Goal: Complete application form

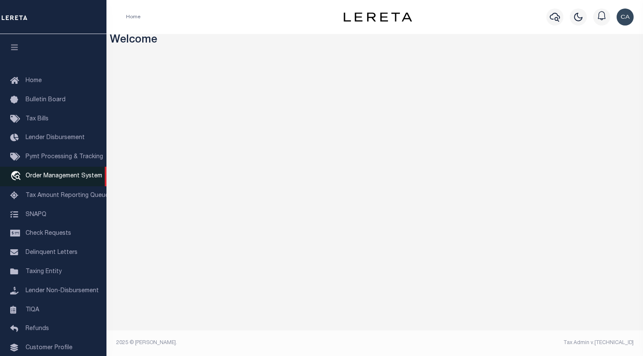
click at [83, 178] on span "Order Management System" at bounding box center [64, 176] width 77 height 6
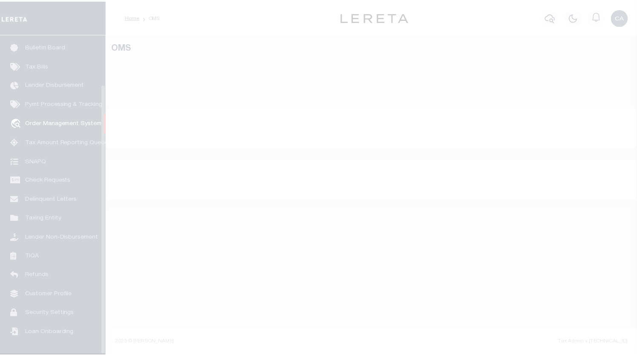
scroll to position [58, 0]
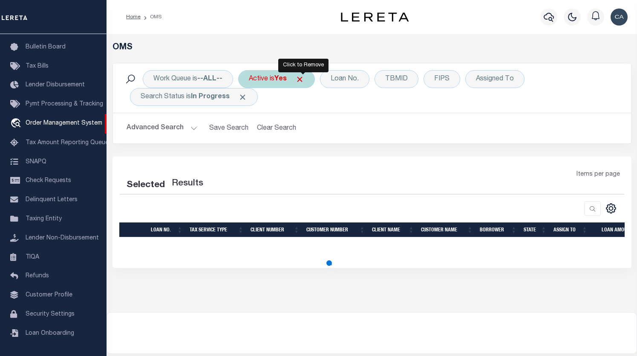
click at [304, 75] on span "Click to Remove" at bounding box center [299, 79] width 9 height 9
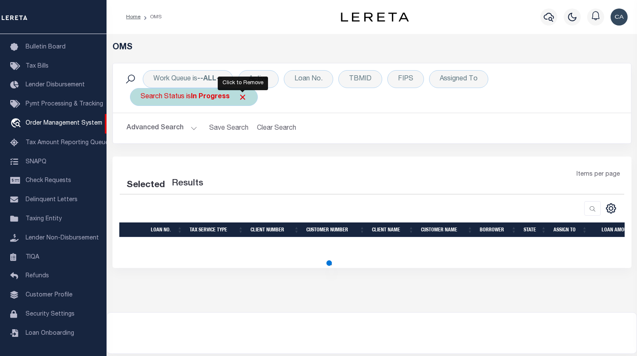
click at [244, 94] on span "Click to Remove" at bounding box center [242, 97] width 9 height 9
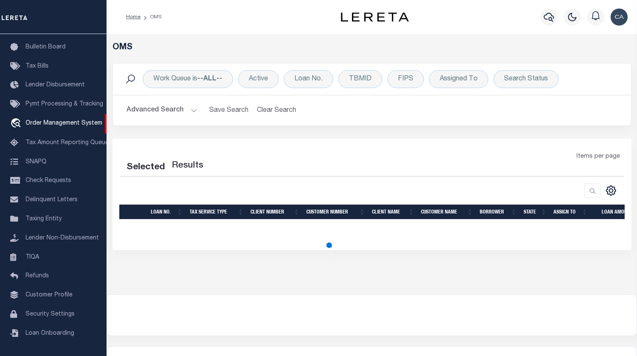
select select "200"
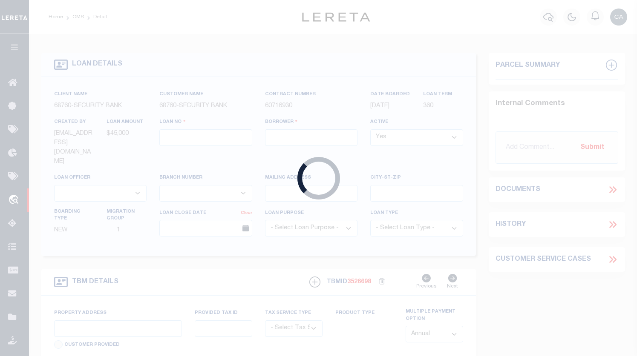
type input "001007"
type input "[PERSON_NAME]"
select select
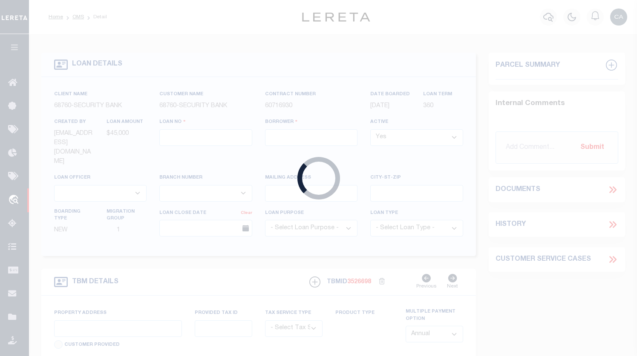
select select
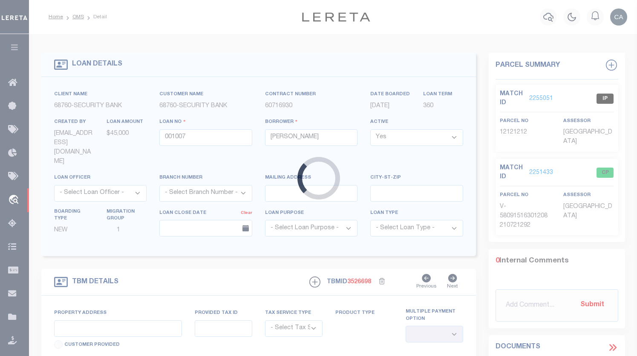
type input "57759 874 RD"
radio input "true"
select select "NonEscrow"
select select
type input "[PERSON_NAME] NE 687323024"
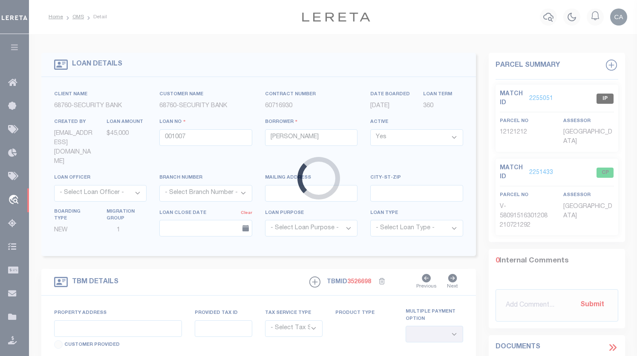
type input "001007"
type input "NE"
select select
